Goal: Transaction & Acquisition: Purchase product/service

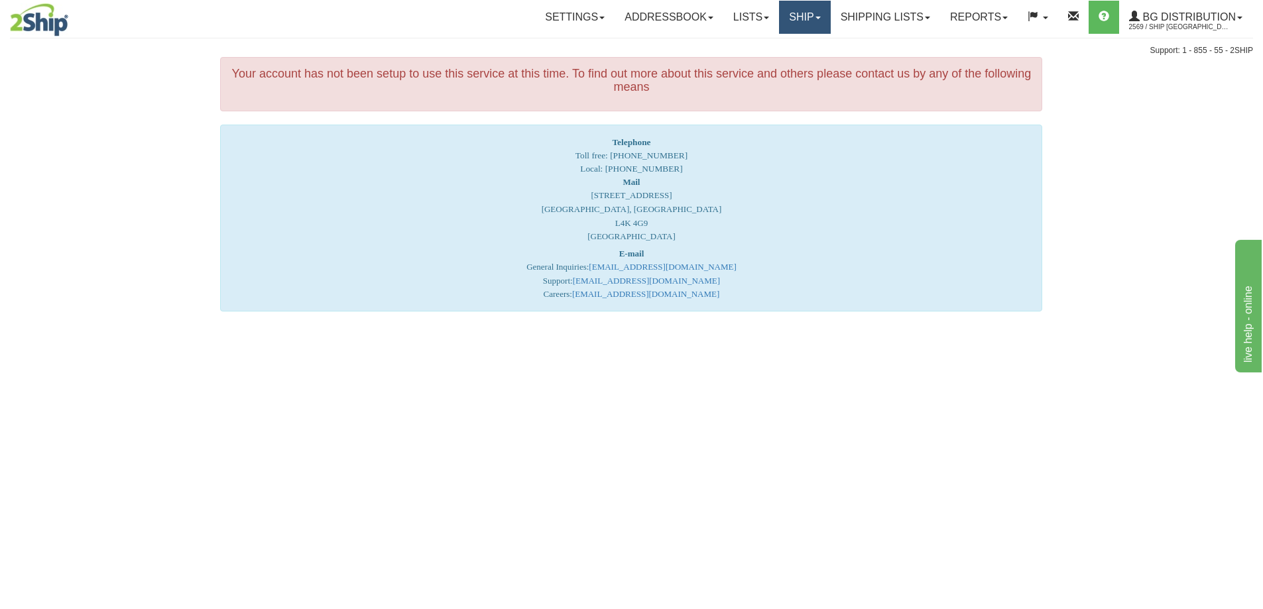
click at [797, 17] on link "Ship" at bounding box center [804, 17] width 51 height 33
click at [779, 46] on span "Ship Screen" at bounding box center [764, 46] width 50 height 11
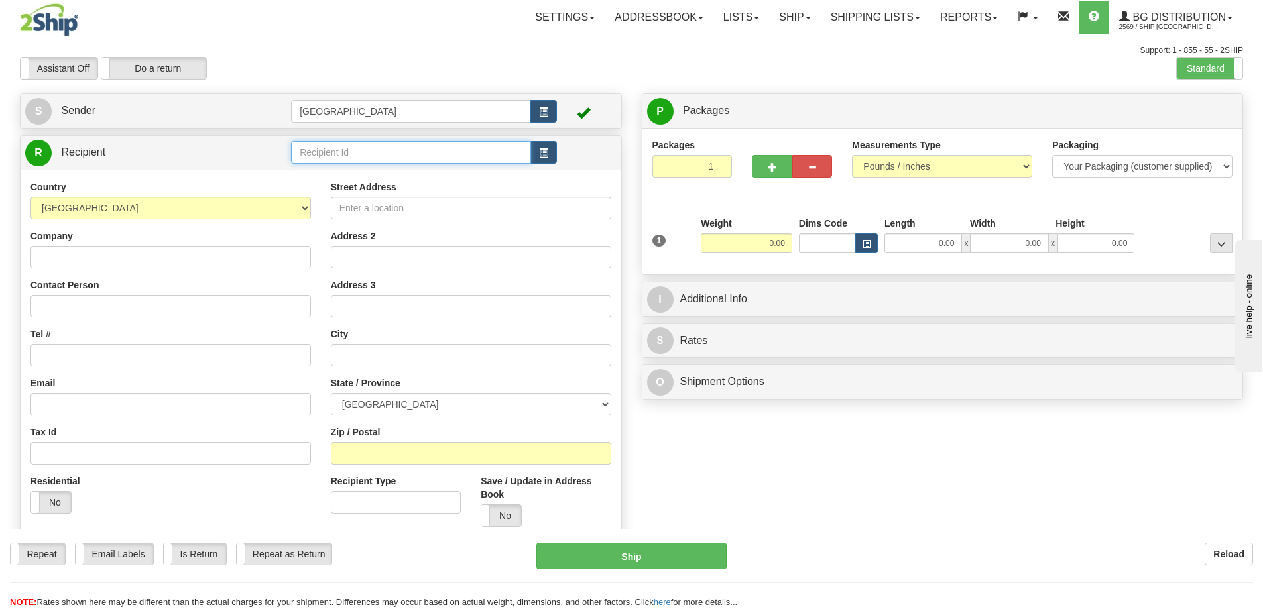
click at [346, 155] on input "text" at bounding box center [411, 152] width 240 height 23
type input "45014"
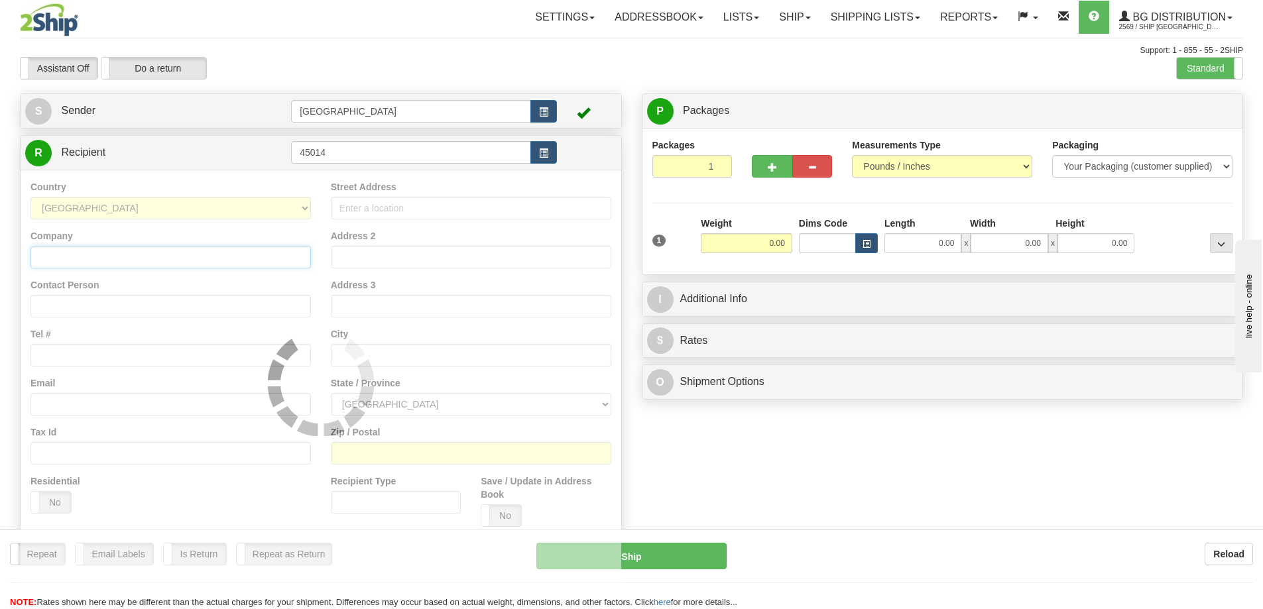
click at [155, 258] on div "Country AFGHANISTAN ALAND ISLANDS ALBANIA ALGERIA AMERICAN SAMOA ANDORRA ANGOLA…" at bounding box center [321, 383] width 601 height 426
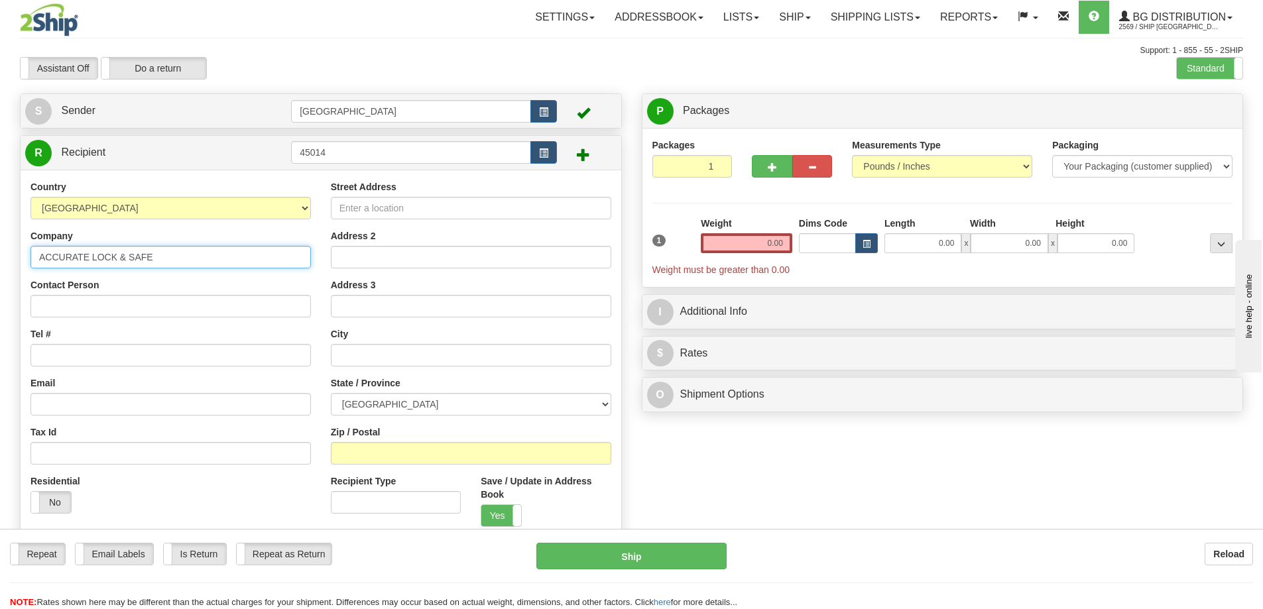
type input "ACCURATE LOCK & SAFE"
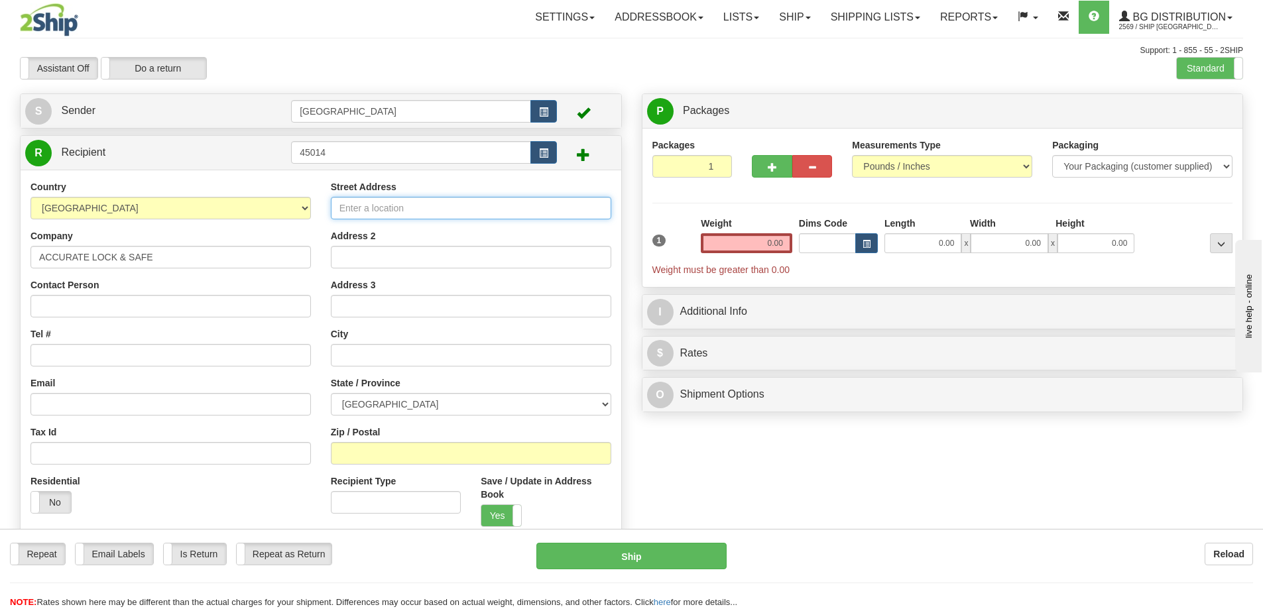
click at [350, 203] on input "Street Address" at bounding box center [471, 208] width 281 height 23
type input "104-155 HARTLEY AVE"
click at [359, 353] on input "text" at bounding box center [471, 355] width 281 height 23
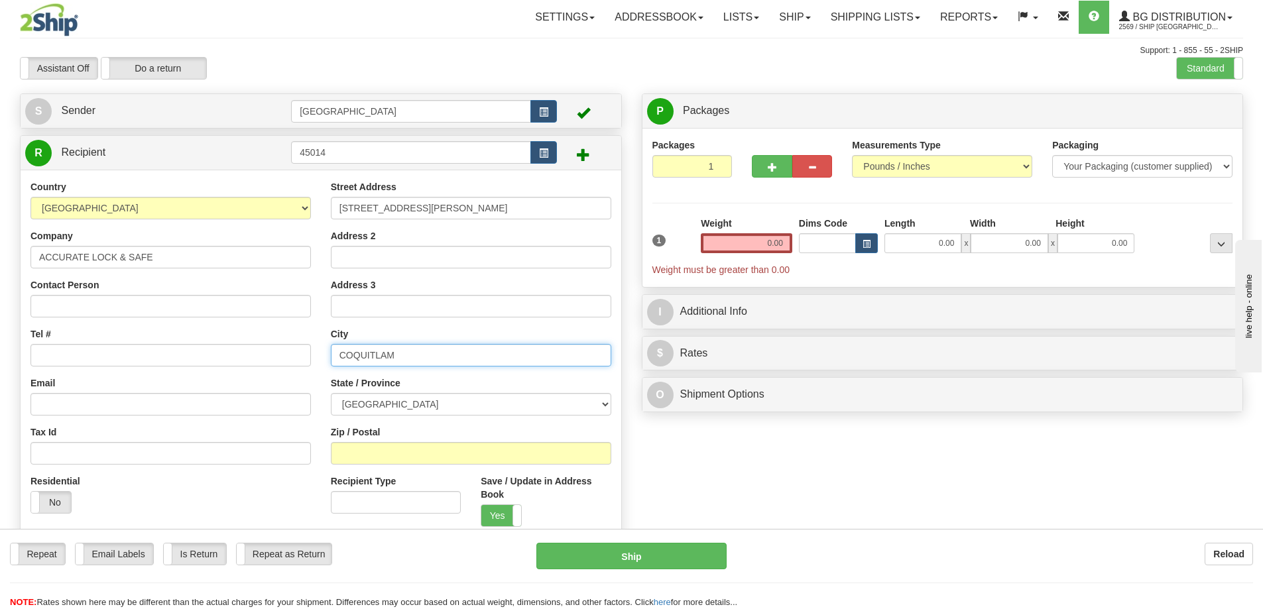
type input "COQUITLAM"
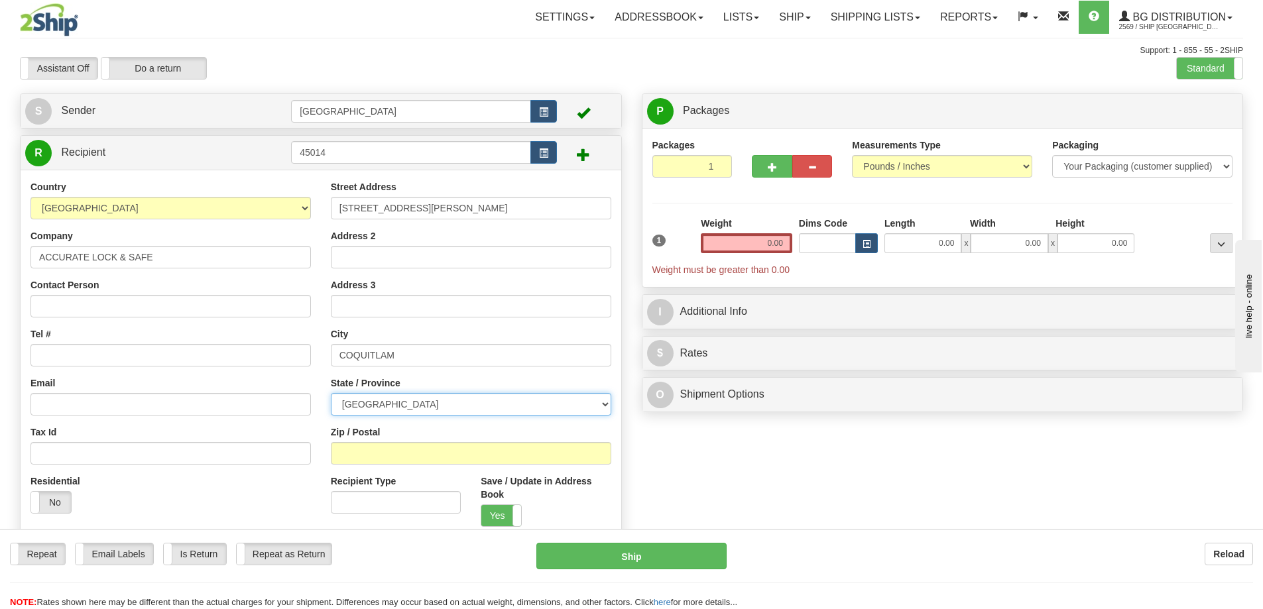
click at [409, 403] on select "ALBERTA BRITISH COLUMBIA MANITOBA NEW BRUNSWICK NEWFOUNDLAND NOVA SCOTIA NUNAVU…" at bounding box center [471, 404] width 281 height 23
select select "BC"
click at [331, 393] on select "ALBERTA BRITISH COLUMBIA MANITOBA NEW BRUNSWICK NEWFOUNDLAND NOVA SCOTIA NUNAVU…" at bounding box center [471, 404] width 281 height 23
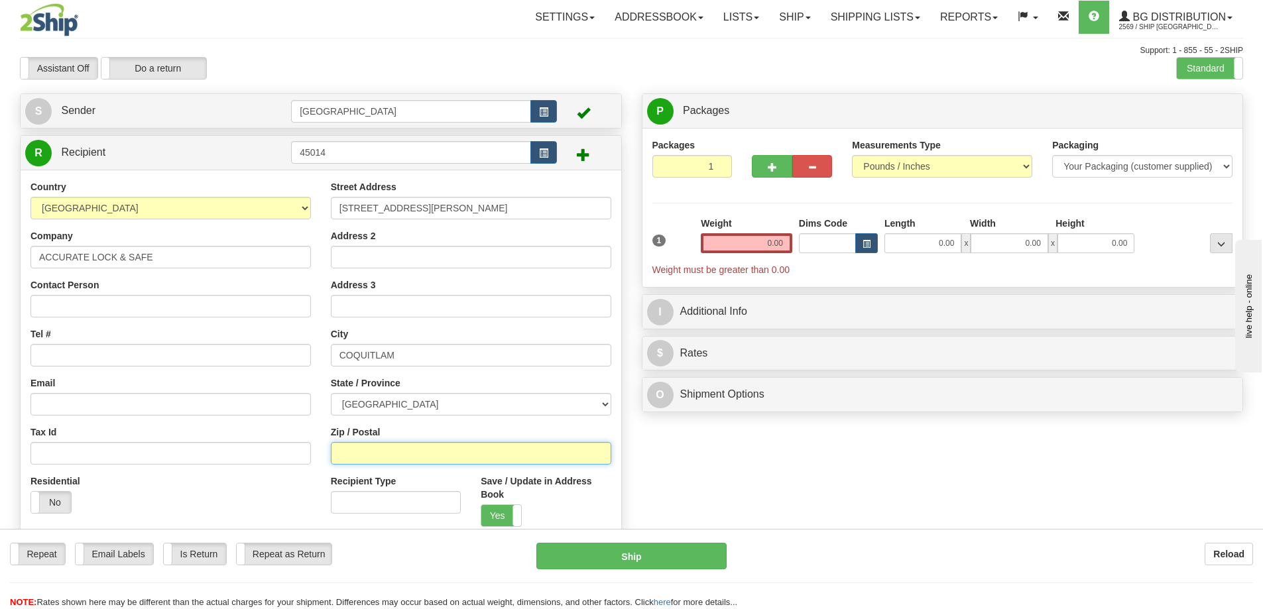
click at [376, 454] on input "Zip / Postal" at bounding box center [471, 453] width 281 height 23
type input "V3K 6Z1"
click at [768, 161] on button "button" at bounding box center [772, 166] width 40 height 23
type input "2"
click at [1205, 111] on span "Package Level" at bounding box center [1205, 111] width 52 height 9
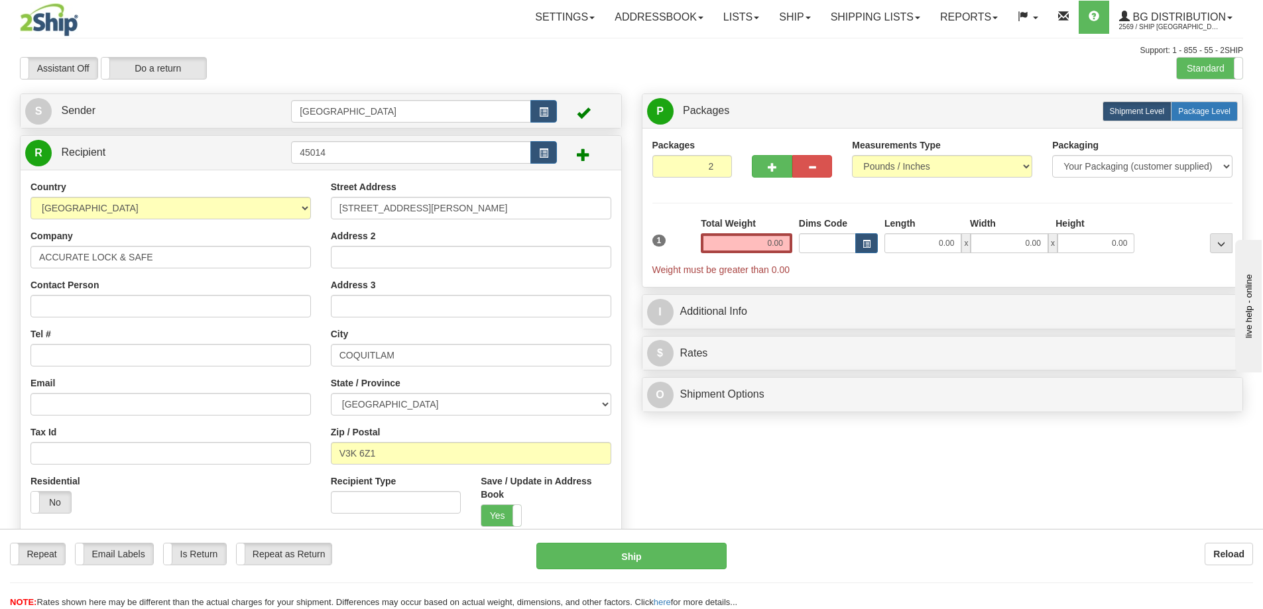
radio input "true"
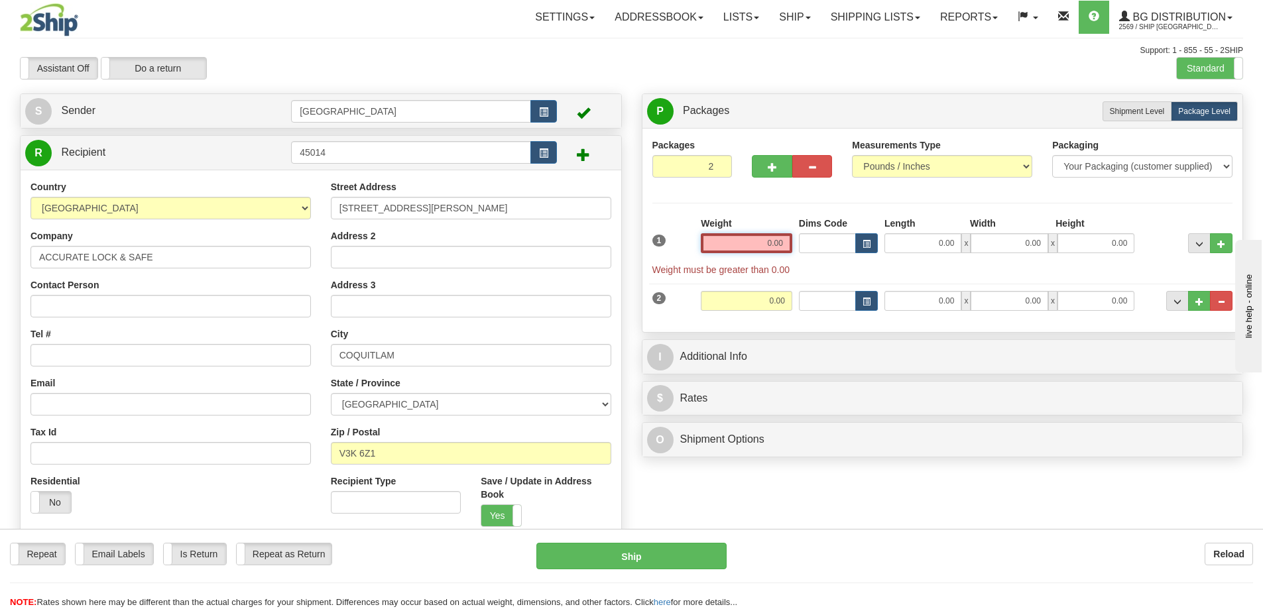
click at [785, 241] on input "0.00" at bounding box center [747, 243] width 92 height 20
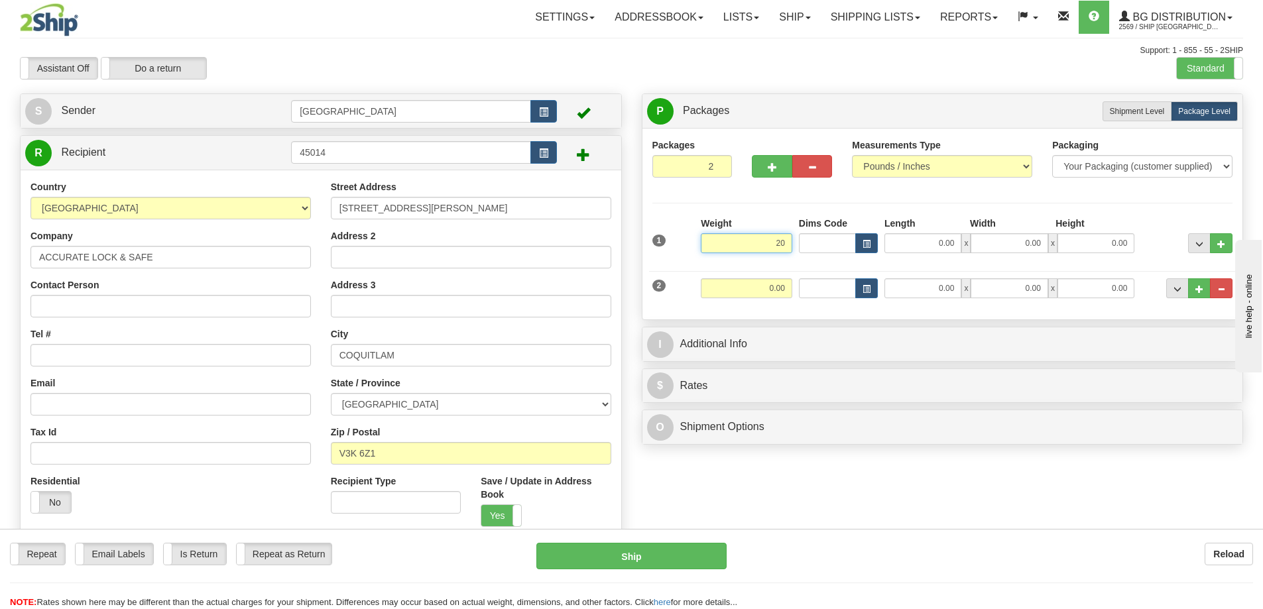
type input "20.00"
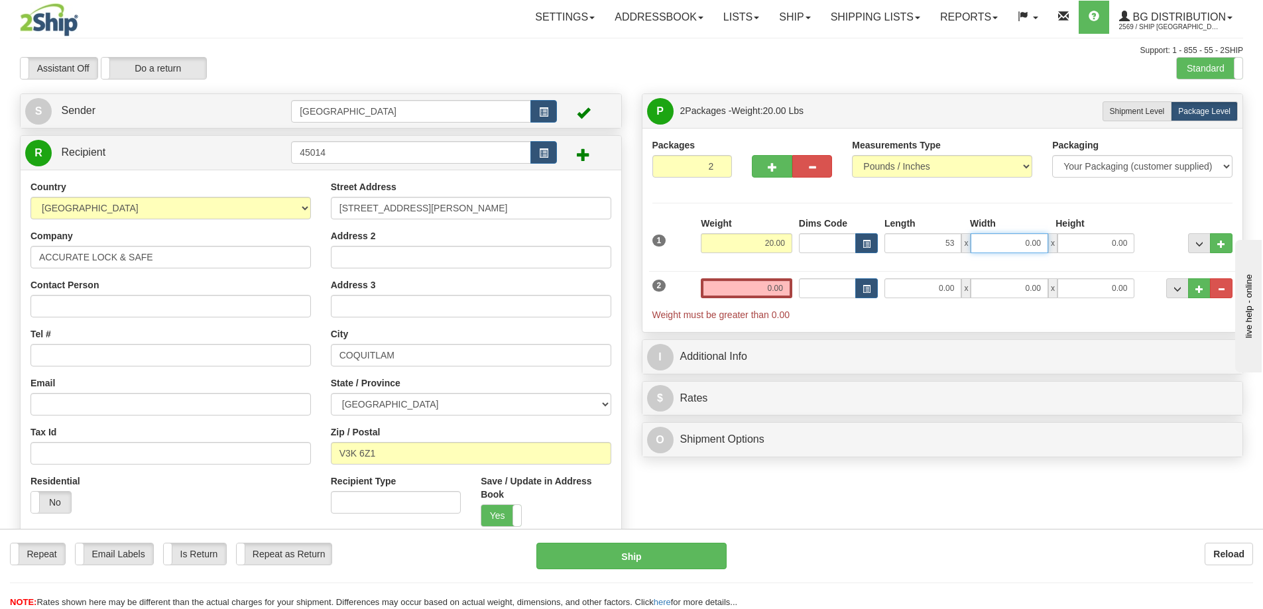
type input "53.00"
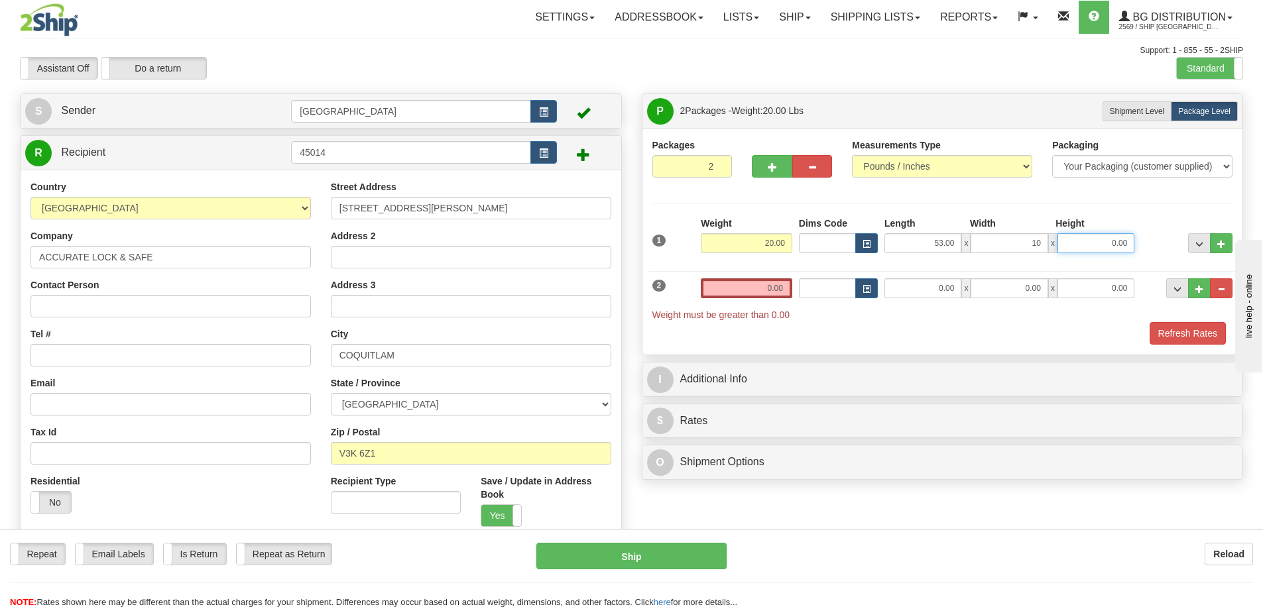
type input "10.00"
type input "5.00"
click at [787, 289] on input "0.00" at bounding box center [747, 289] width 92 height 20
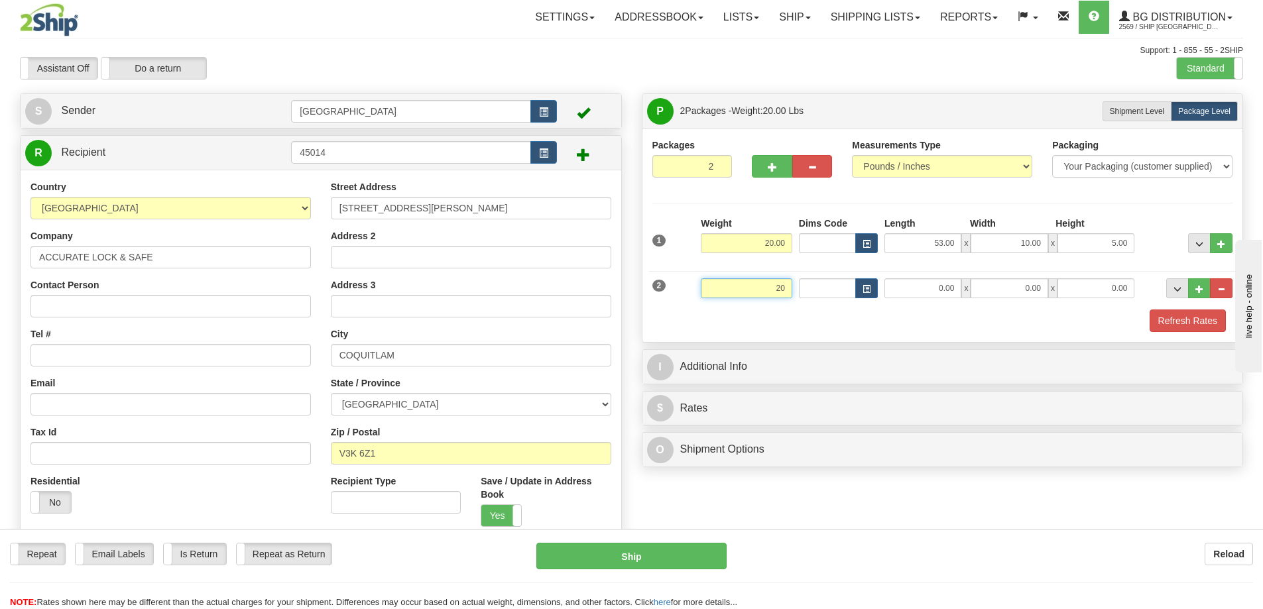
type input "20.00"
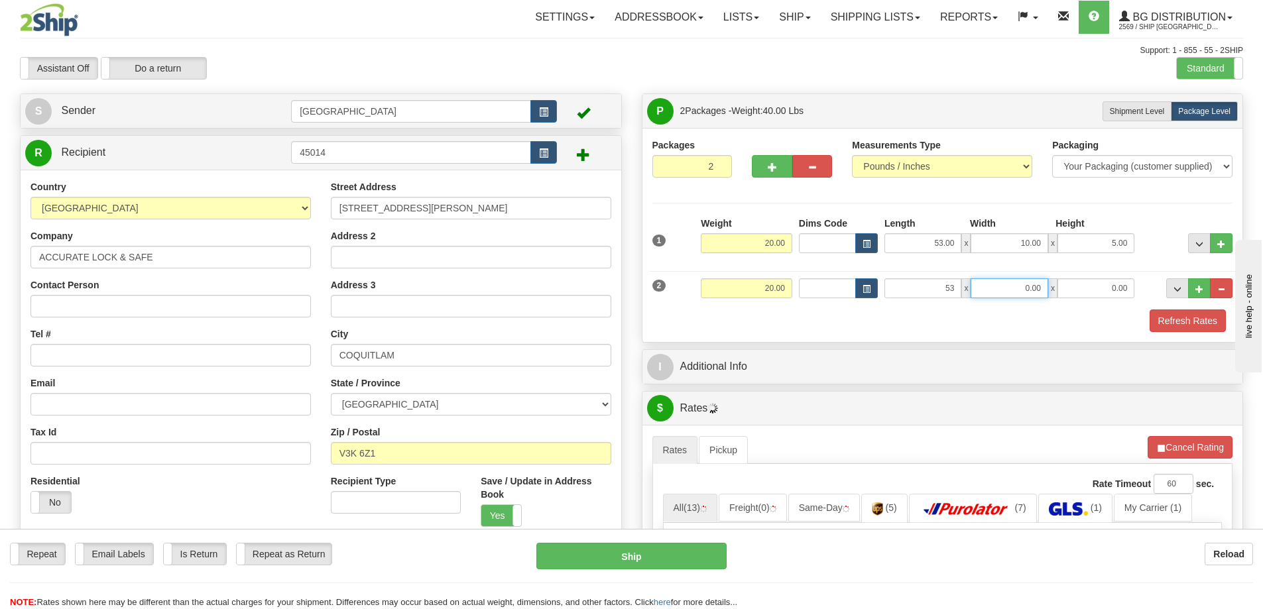
type input "53.00"
type input "10.00"
type input "5.00"
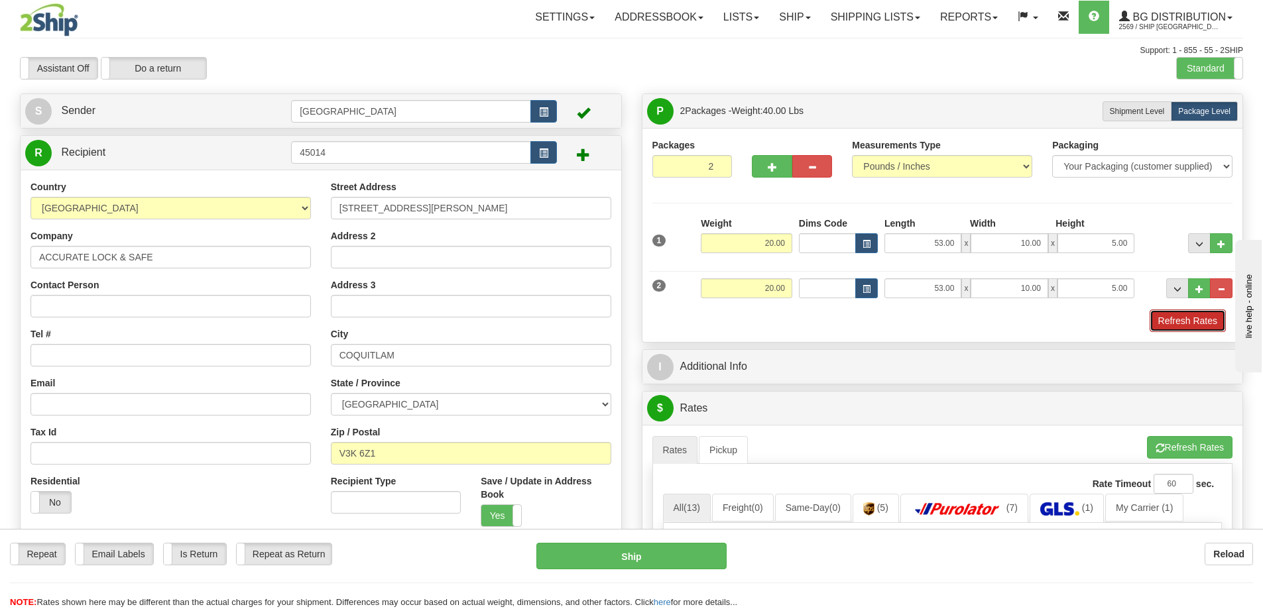
click at [1180, 321] on button "Refresh Rates" at bounding box center [1188, 321] width 76 height 23
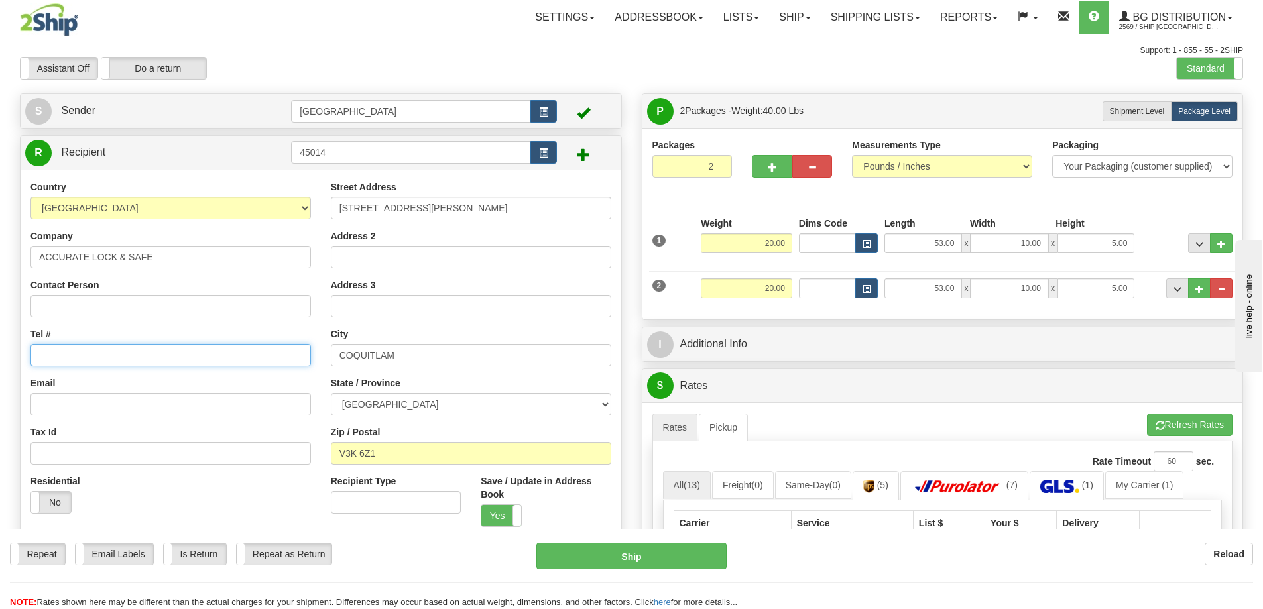
click at [90, 357] on input "Tel #" at bounding box center [171, 355] width 281 height 23
type input "604-945-7117"
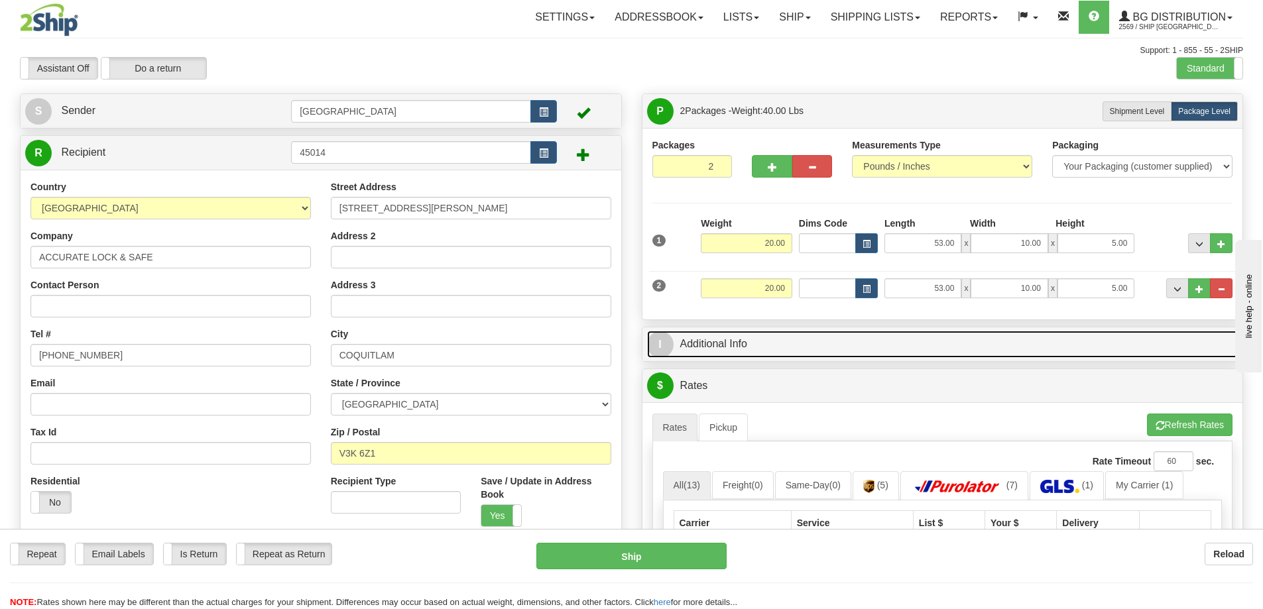
click at [840, 343] on link "I Additional Info" at bounding box center [943, 344] width 592 height 27
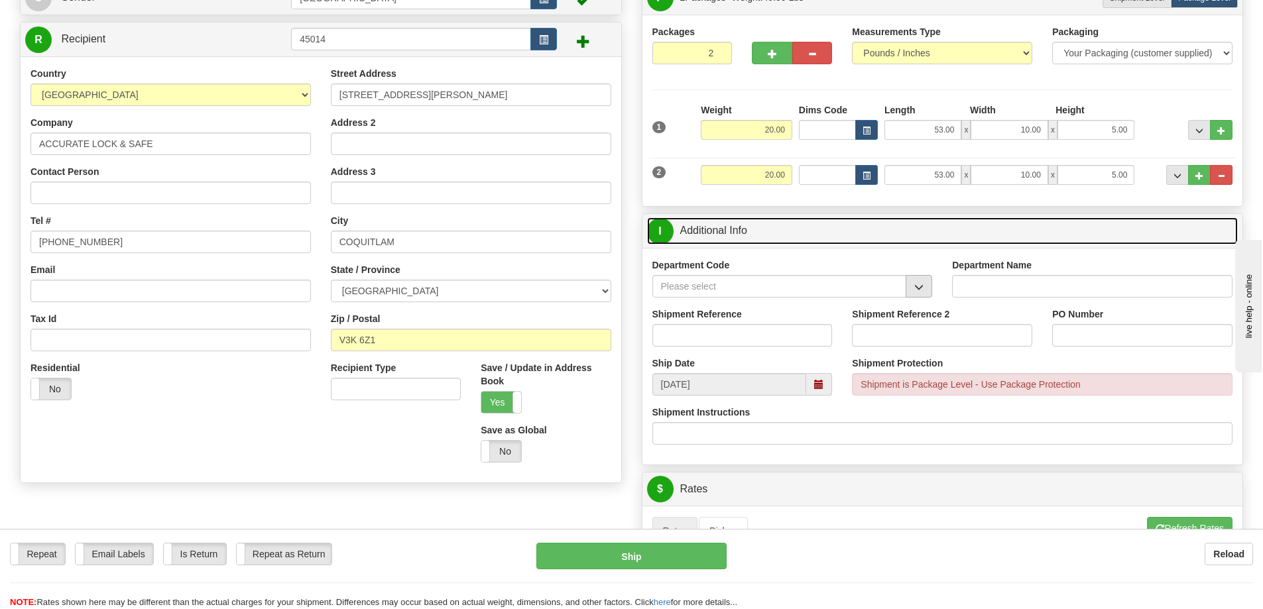
scroll to position [133, 0]
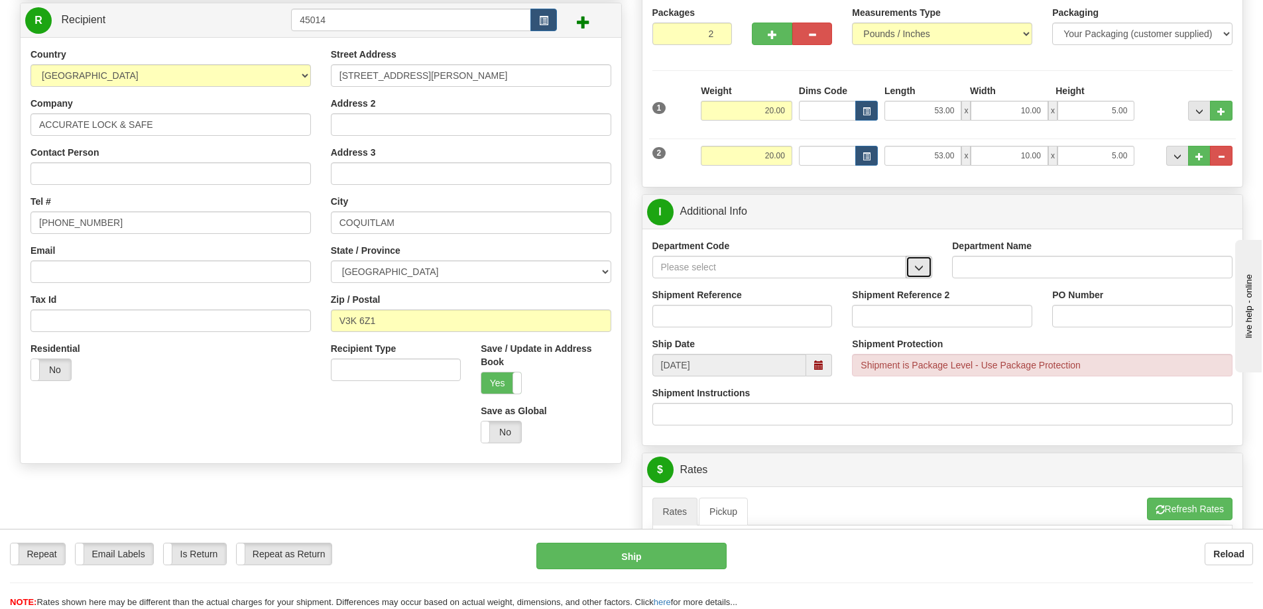
click at [922, 267] on span "button" at bounding box center [919, 268] width 9 height 9
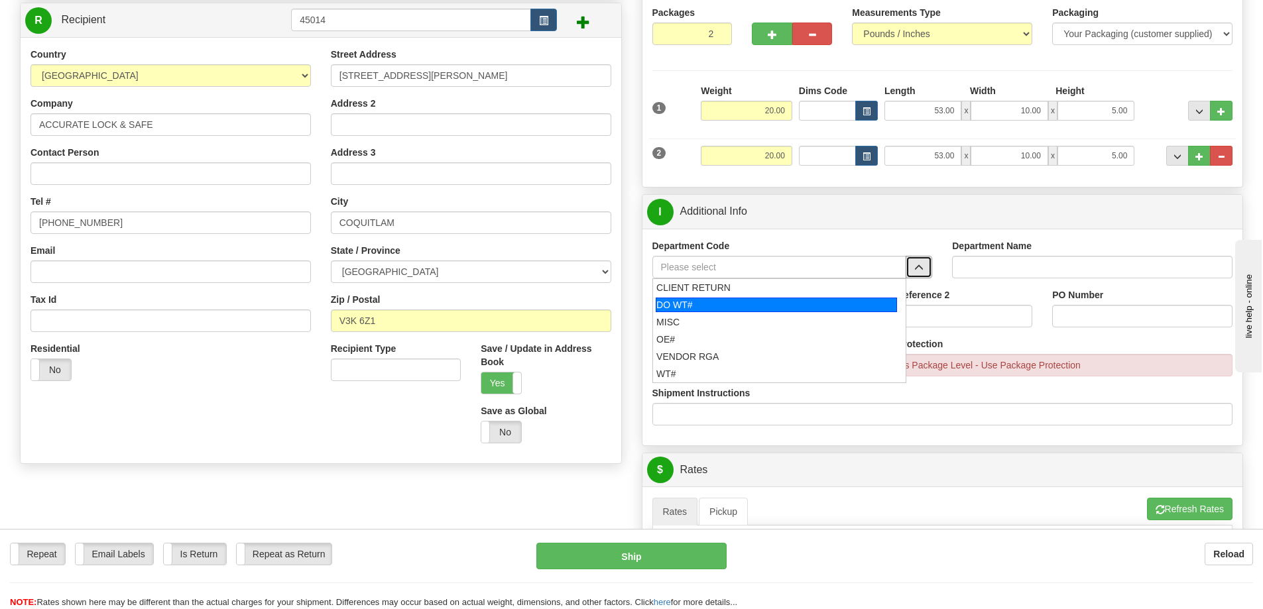
click at [720, 303] on div "DO WT#" at bounding box center [776, 305] width 241 height 15
type input "DO WT#"
type input "DIRECT ORDERS"
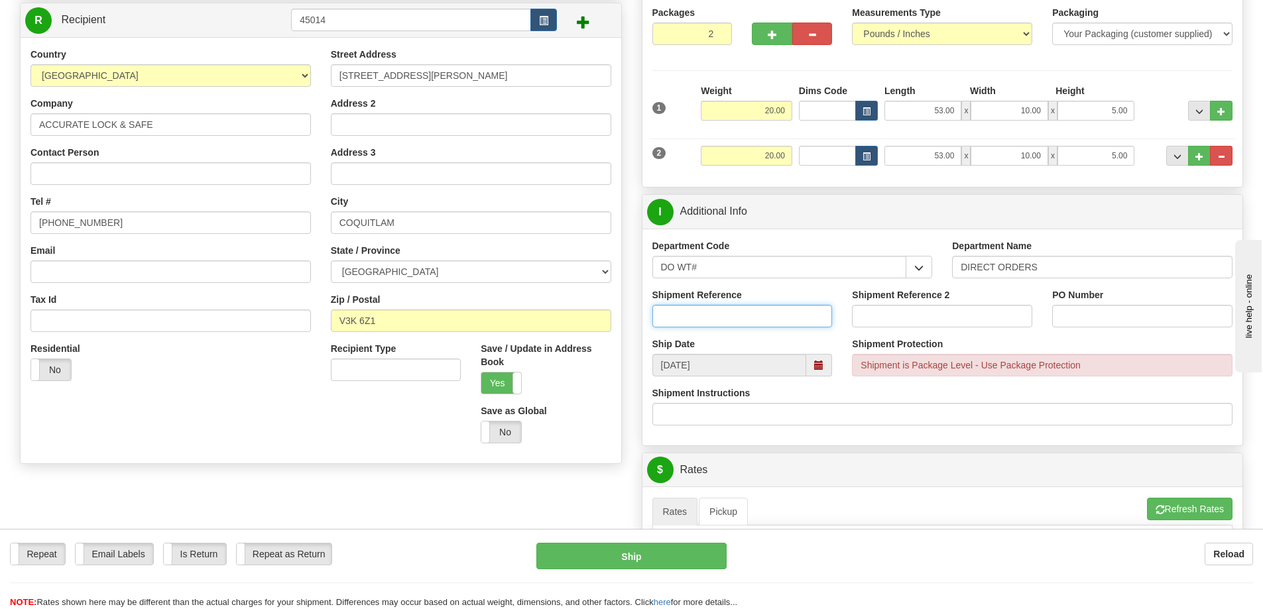
click at [726, 323] on input "Shipment Reference" at bounding box center [743, 316] width 180 height 23
type input "167016-00"
click at [1056, 312] on input "PO Number" at bounding box center [1142, 316] width 180 height 23
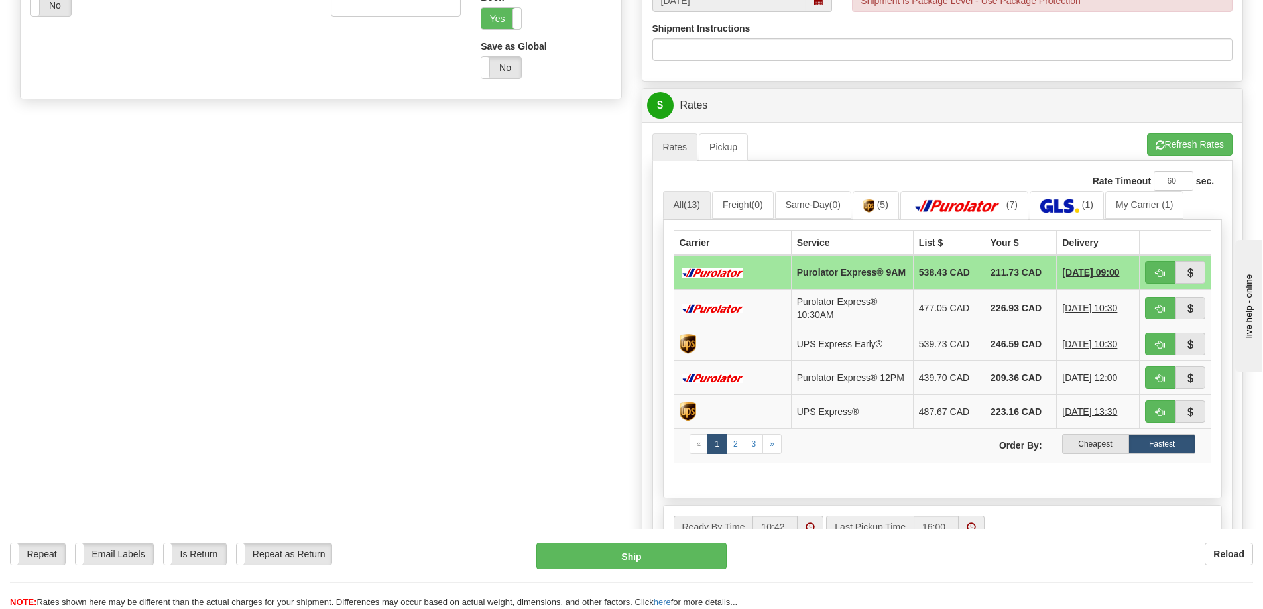
scroll to position [531, 0]
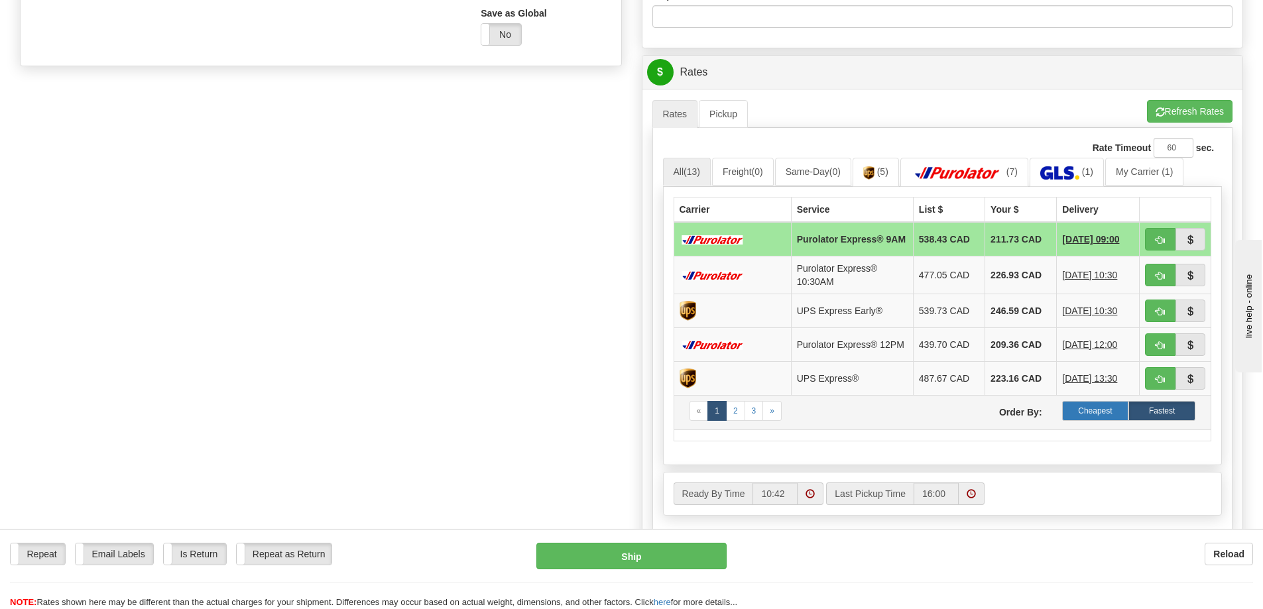
type input "53064"
click at [1077, 414] on label "Cheapest" at bounding box center [1095, 411] width 67 height 20
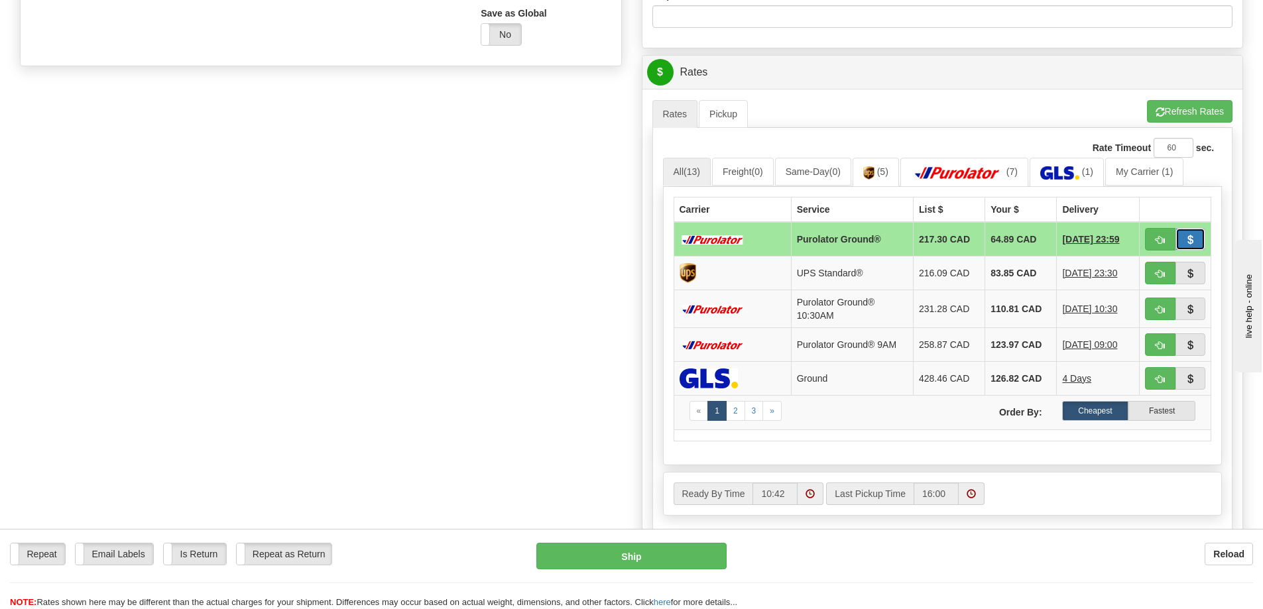
click at [1194, 237] on span "button" at bounding box center [1190, 240] width 9 height 9
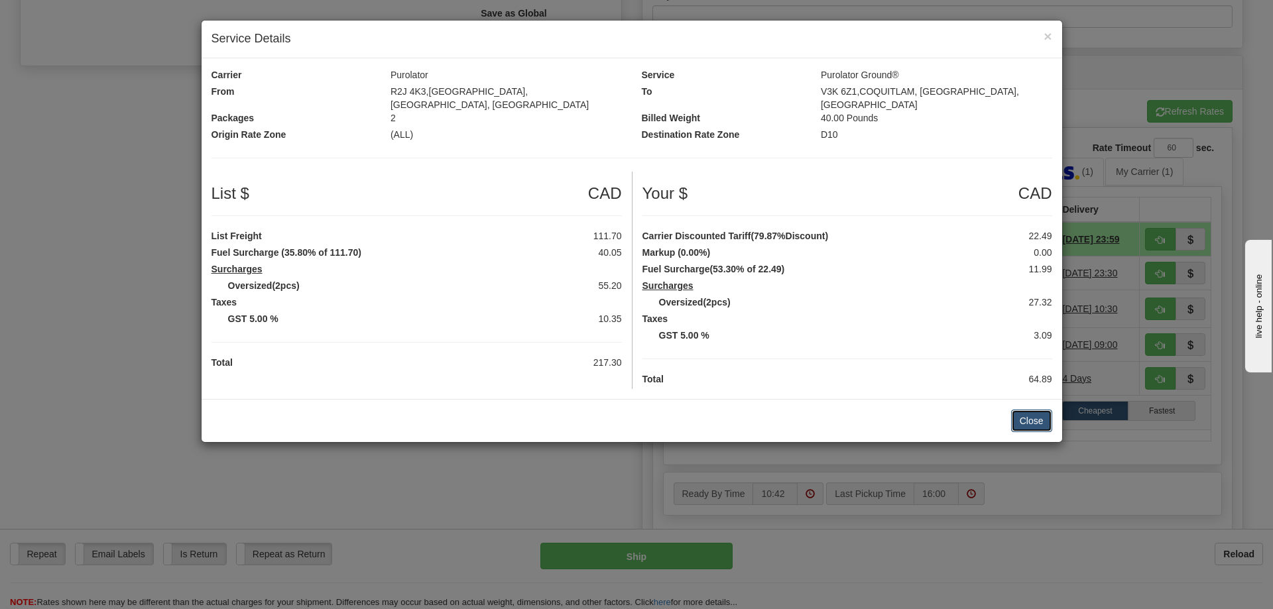
click at [1035, 410] on button "Close" at bounding box center [1031, 421] width 41 height 23
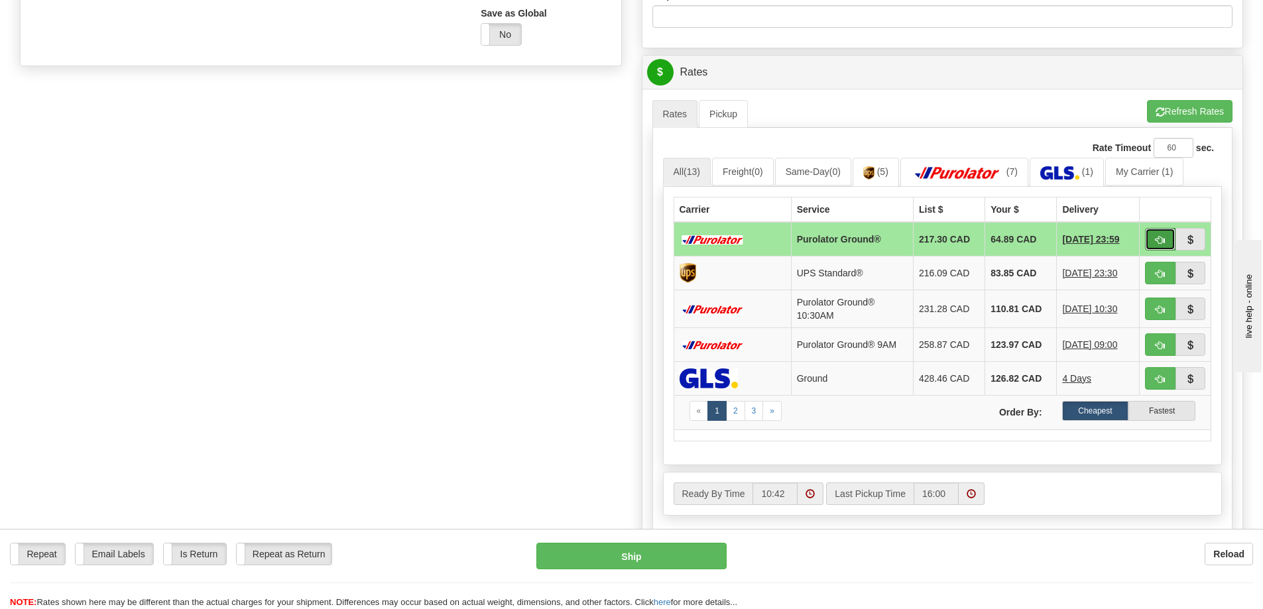
click at [1161, 238] on span "button" at bounding box center [1160, 240] width 9 height 9
type input "260"
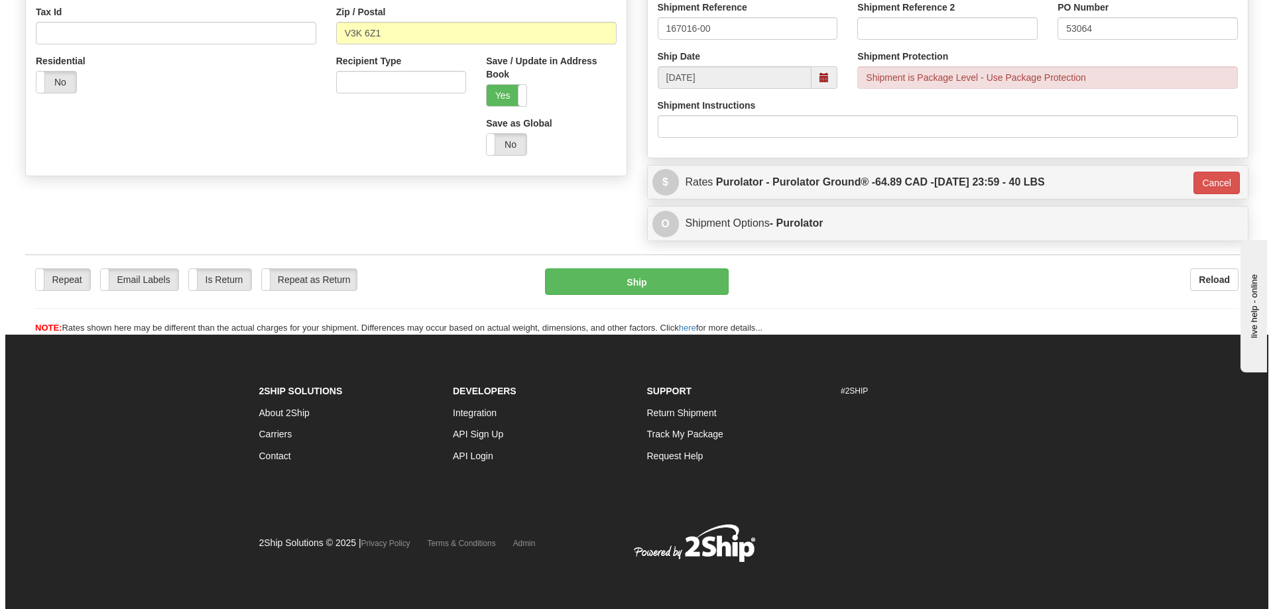
scroll to position [421, 0]
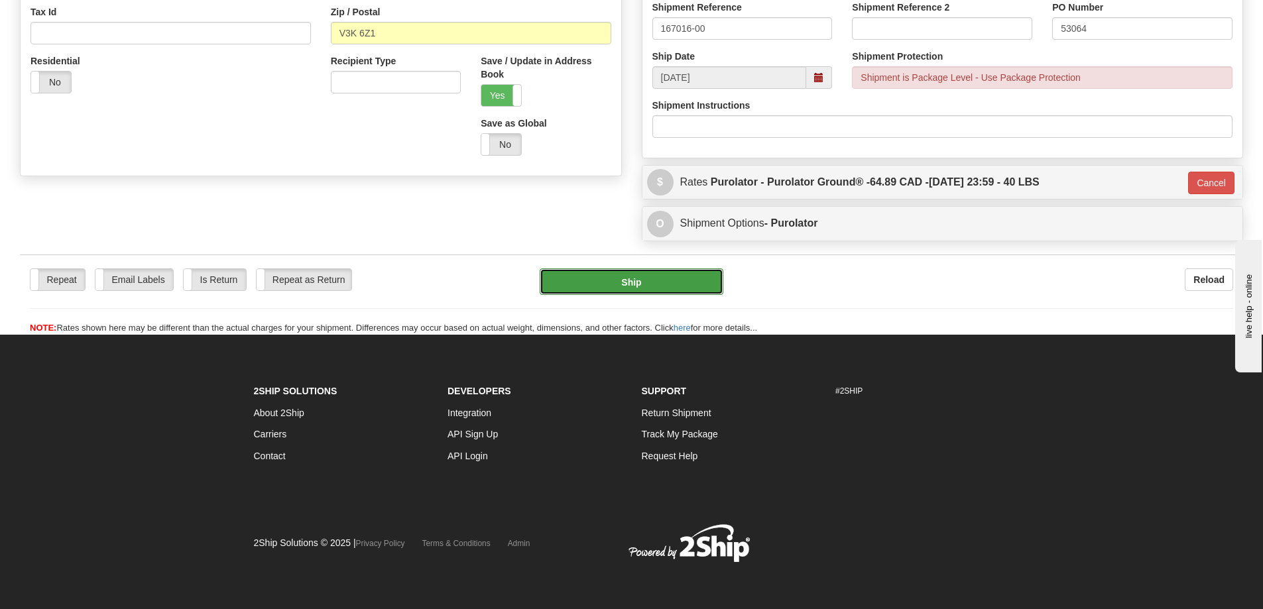
click at [649, 285] on button "Ship" at bounding box center [632, 282] width 184 height 27
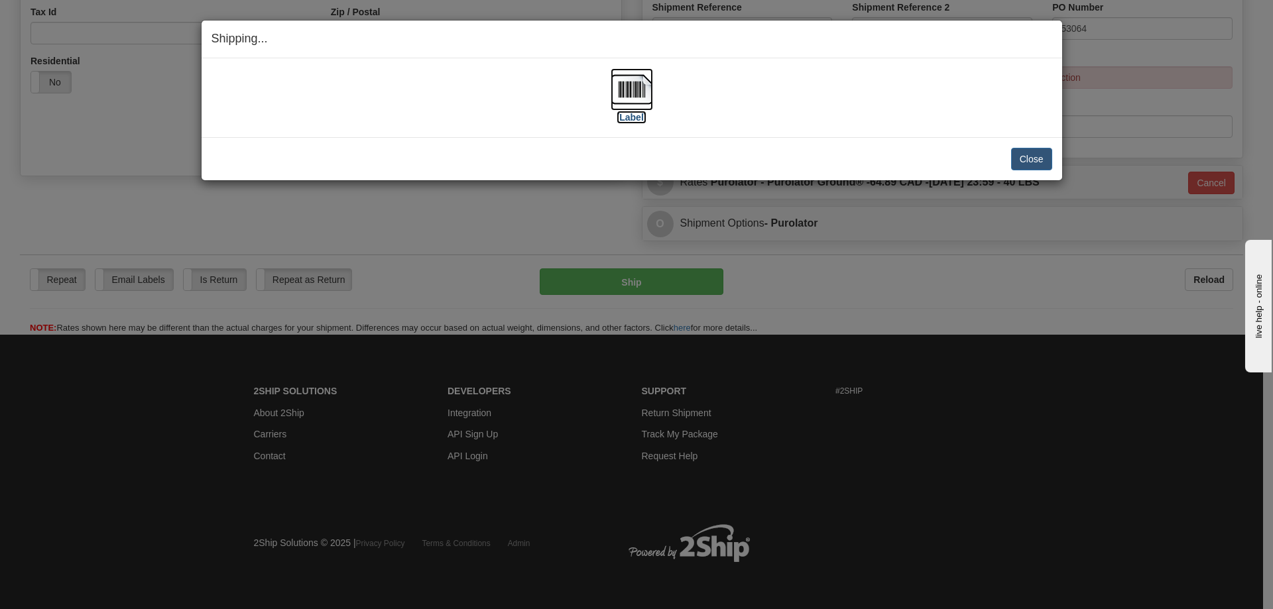
click at [634, 115] on label "[Label]" at bounding box center [632, 117] width 31 height 13
click at [1027, 157] on button "Close" at bounding box center [1031, 159] width 41 height 23
